Goal: Task Accomplishment & Management: Manage account settings

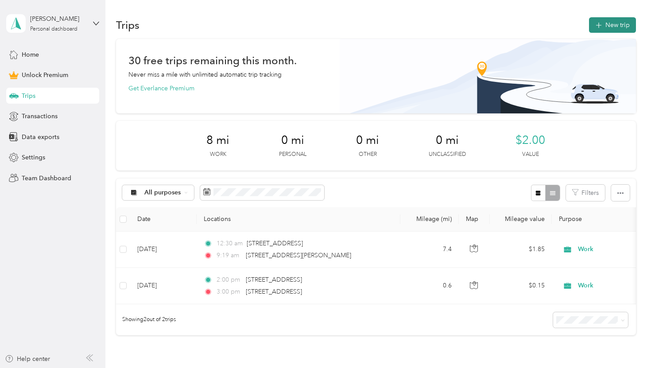
click at [608, 25] on button "New trip" at bounding box center [612, 24] width 47 height 15
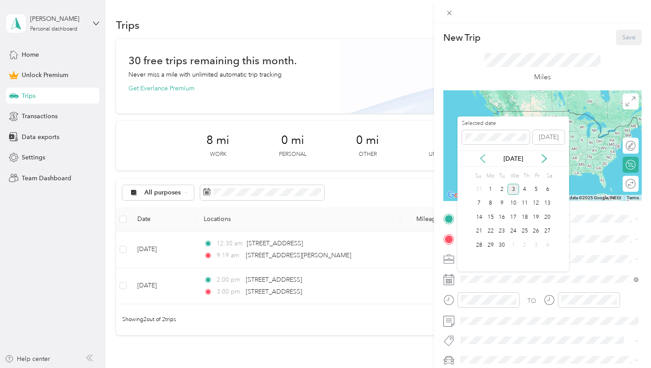
click at [483, 159] on icon at bounding box center [482, 158] width 9 height 9
click at [523, 246] on div "28" at bounding box center [525, 244] width 12 height 11
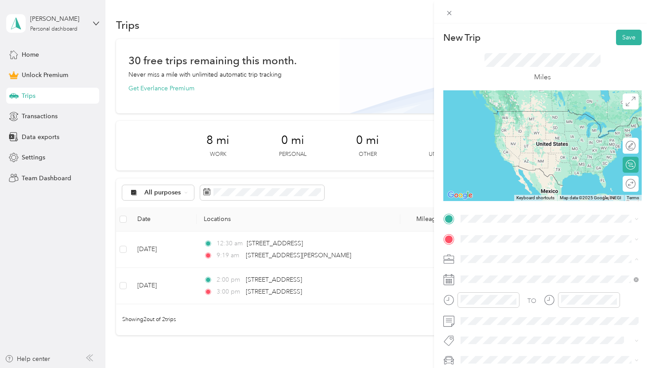
click at [474, 136] on div "Work" at bounding box center [549, 134] width 172 height 9
click at [505, 255] on span "[STREET_ADDRESS][US_STATE]" at bounding box center [521, 251] width 89 height 8
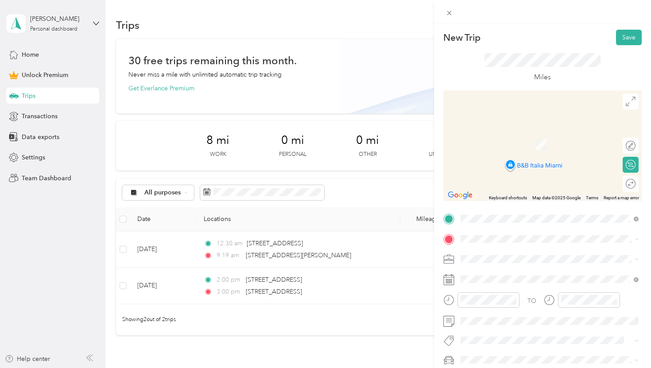
click at [497, 135] on span "[STREET_ADDRESS][US_STATE]" at bounding box center [521, 131] width 89 height 8
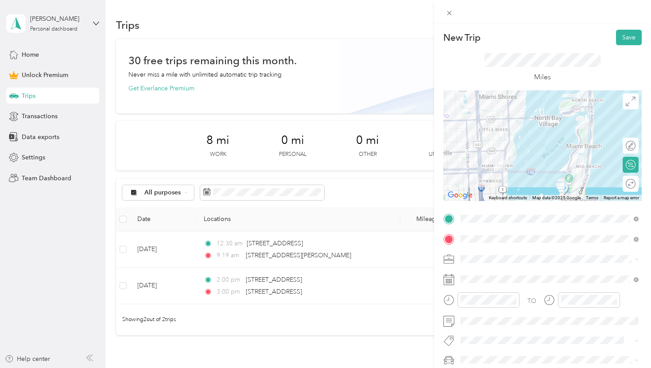
scroll to position [0, 0]
click at [622, 39] on button "Save" at bounding box center [629, 36] width 26 height 15
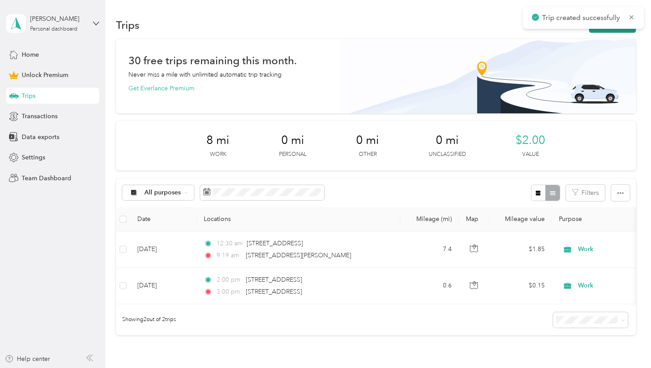
click at [620, 31] on button "New trip" at bounding box center [612, 24] width 47 height 15
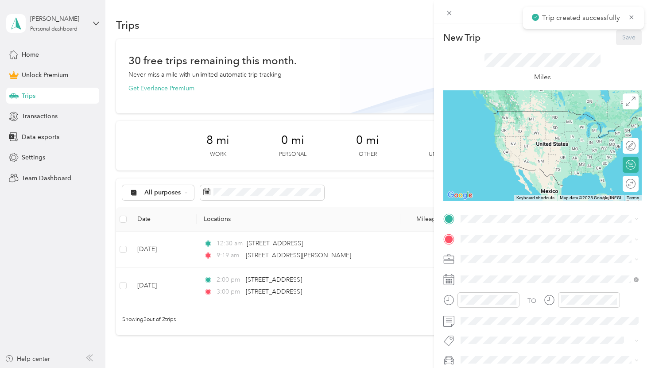
click at [486, 286] on div "TO Add photo" at bounding box center [542, 309] width 198 height 194
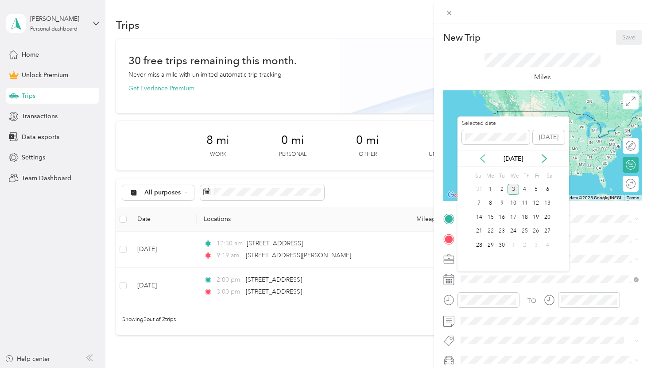
click at [481, 159] on icon at bounding box center [482, 158] width 4 height 8
click at [526, 243] on div "28" at bounding box center [525, 244] width 12 height 11
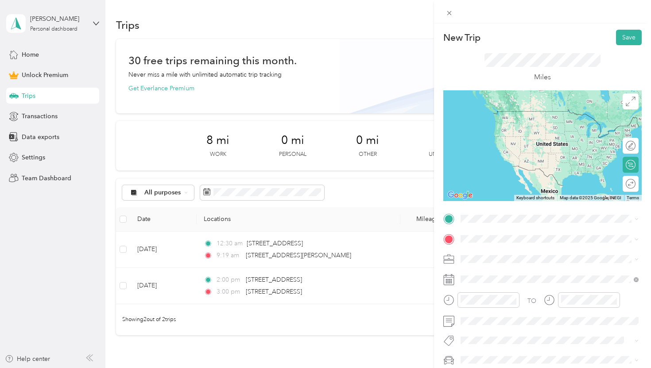
click at [477, 140] on ol "Work Personal Physician Other Charity Medical Moving Commute" at bounding box center [549, 186] width 184 height 124
click at [495, 255] on span "[STREET_ADDRESS][US_STATE]" at bounding box center [521, 251] width 89 height 8
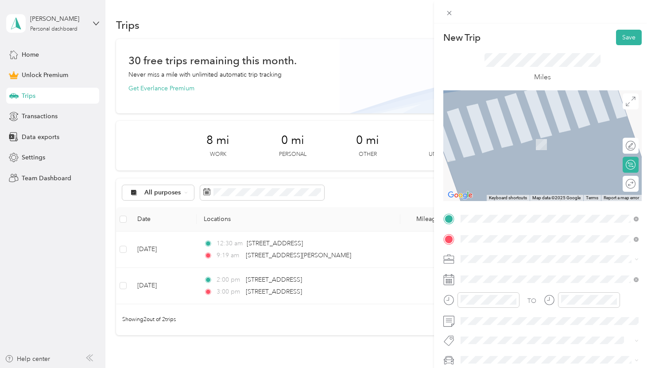
click at [518, 129] on span "[STREET_ADDRESS][US_STATE]" at bounding box center [521, 131] width 89 height 8
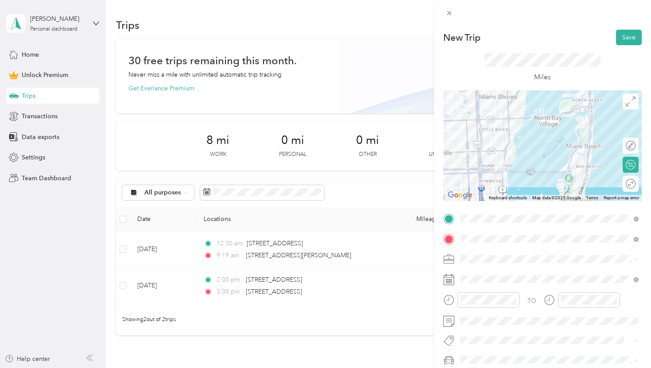
click at [483, 135] on div "Work" at bounding box center [549, 134] width 172 height 9
click at [627, 36] on button "Save" at bounding box center [629, 37] width 26 height 15
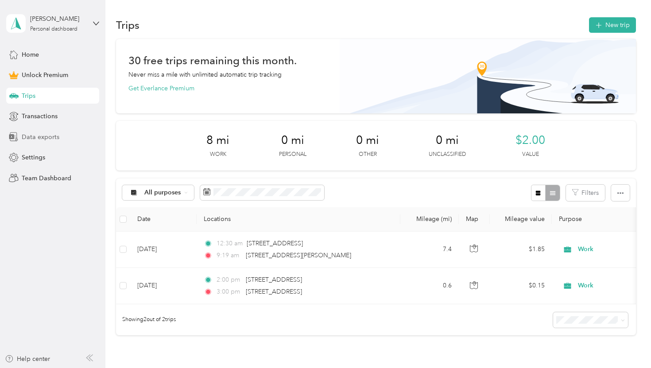
click at [54, 139] on span "Data exports" at bounding box center [41, 136] width 38 height 9
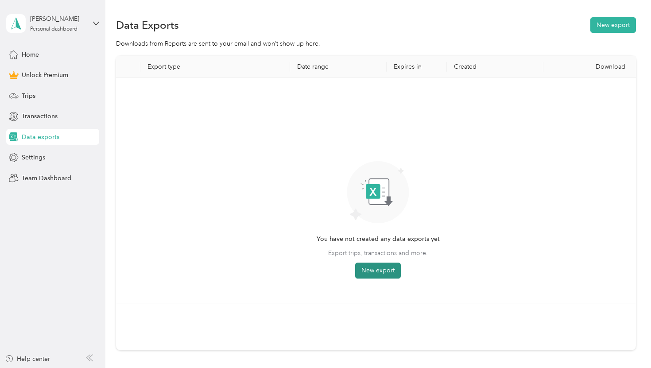
click at [374, 274] on button "New export" at bounding box center [378, 270] width 46 height 16
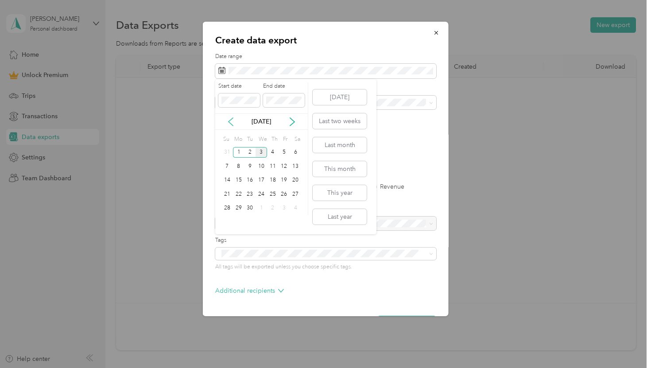
click at [227, 122] on icon at bounding box center [230, 121] width 9 height 9
click at [226, 193] on div "17" at bounding box center [227, 194] width 12 height 11
click at [297, 208] on div "30" at bounding box center [295, 208] width 12 height 11
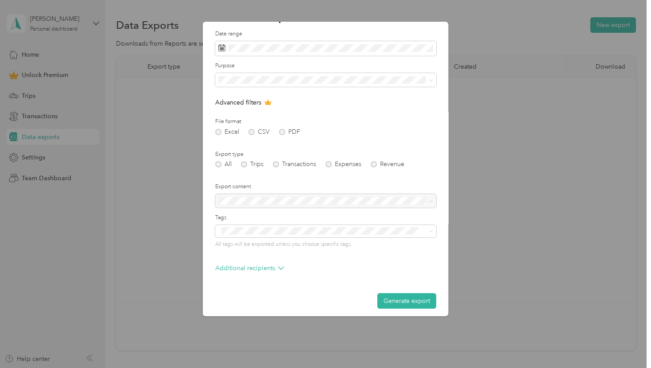
scroll to position [27, 0]
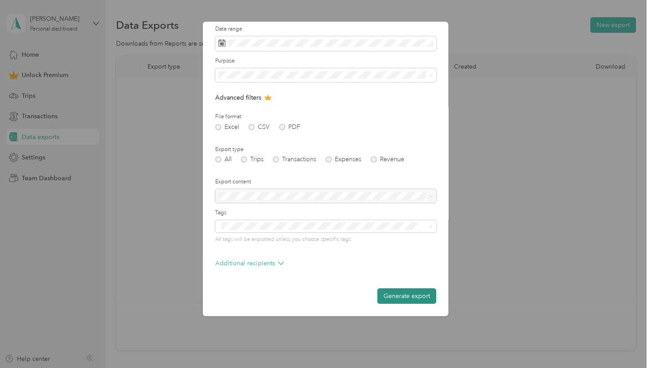
click at [398, 297] on button "Generate export" at bounding box center [406, 295] width 59 height 15
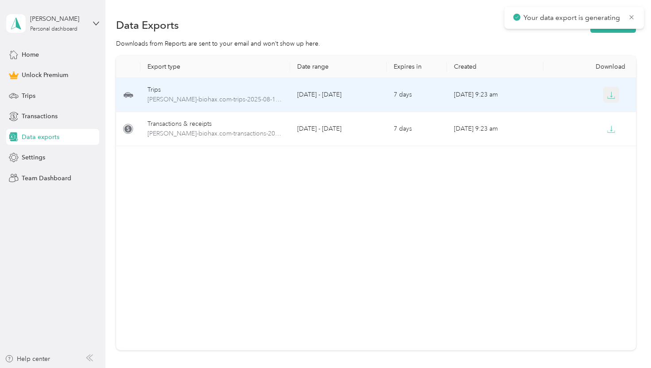
click at [609, 87] on button "button" at bounding box center [611, 95] width 16 height 16
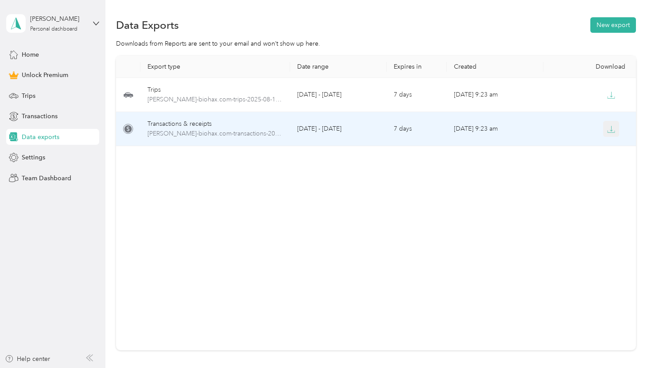
click at [613, 127] on icon "button" at bounding box center [611, 129] width 8 height 8
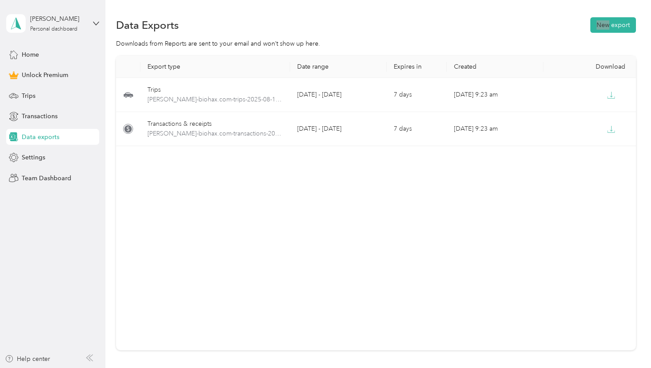
click at [466, 15] on div "Data Exports New export" at bounding box center [375, 24] width 519 height 19
